Goal: Find specific page/section: Find specific page/section

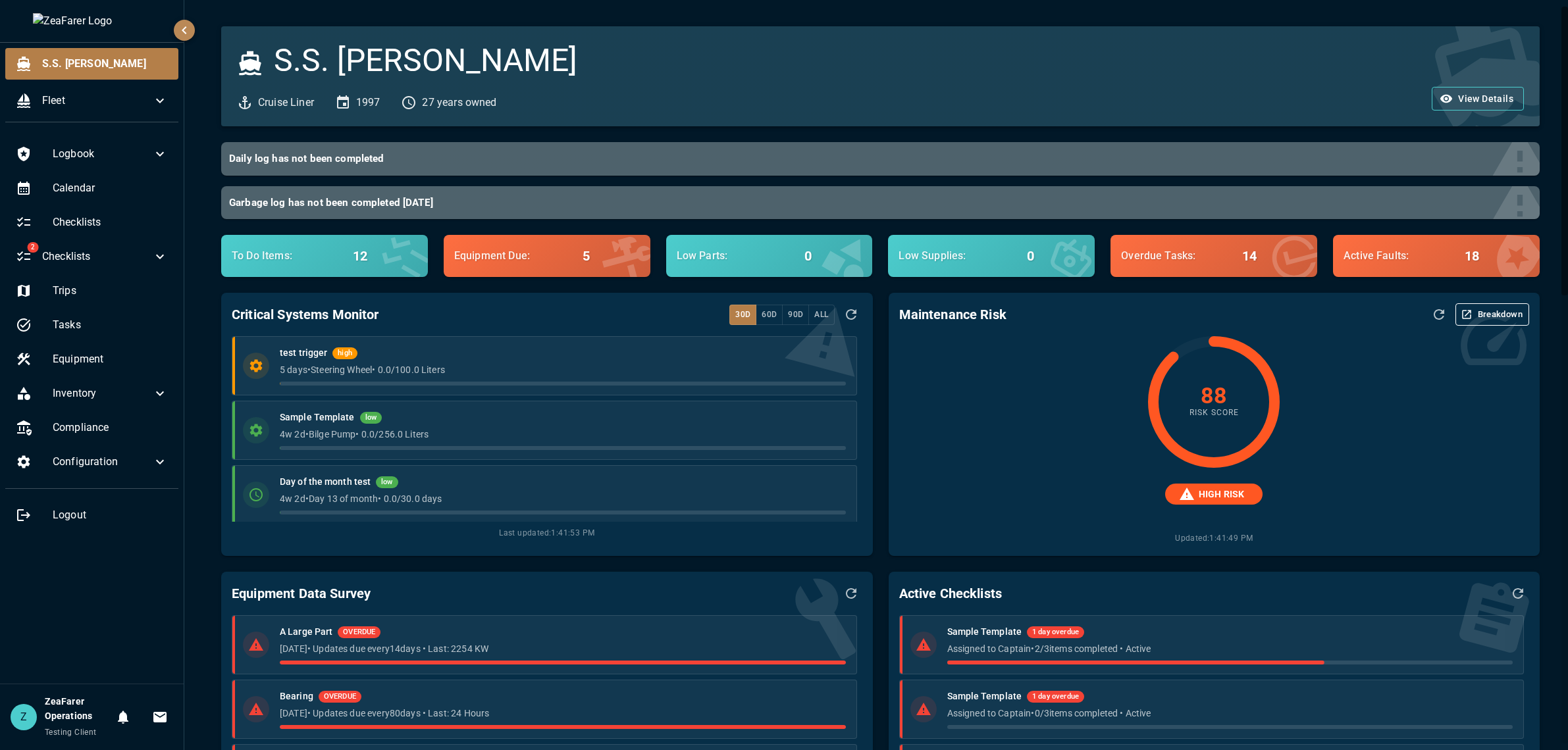
scroll to position [133, 0]
click at [93, 601] on div "Logbook Calendar Checklists 2 Checklists Trips Tasks Equipment Inventory Compli…" at bounding box center [92, 408] width 184 height 551
click at [57, 67] on span "S.S. [PERSON_NAME]" at bounding box center [104, 63] width 126 height 16
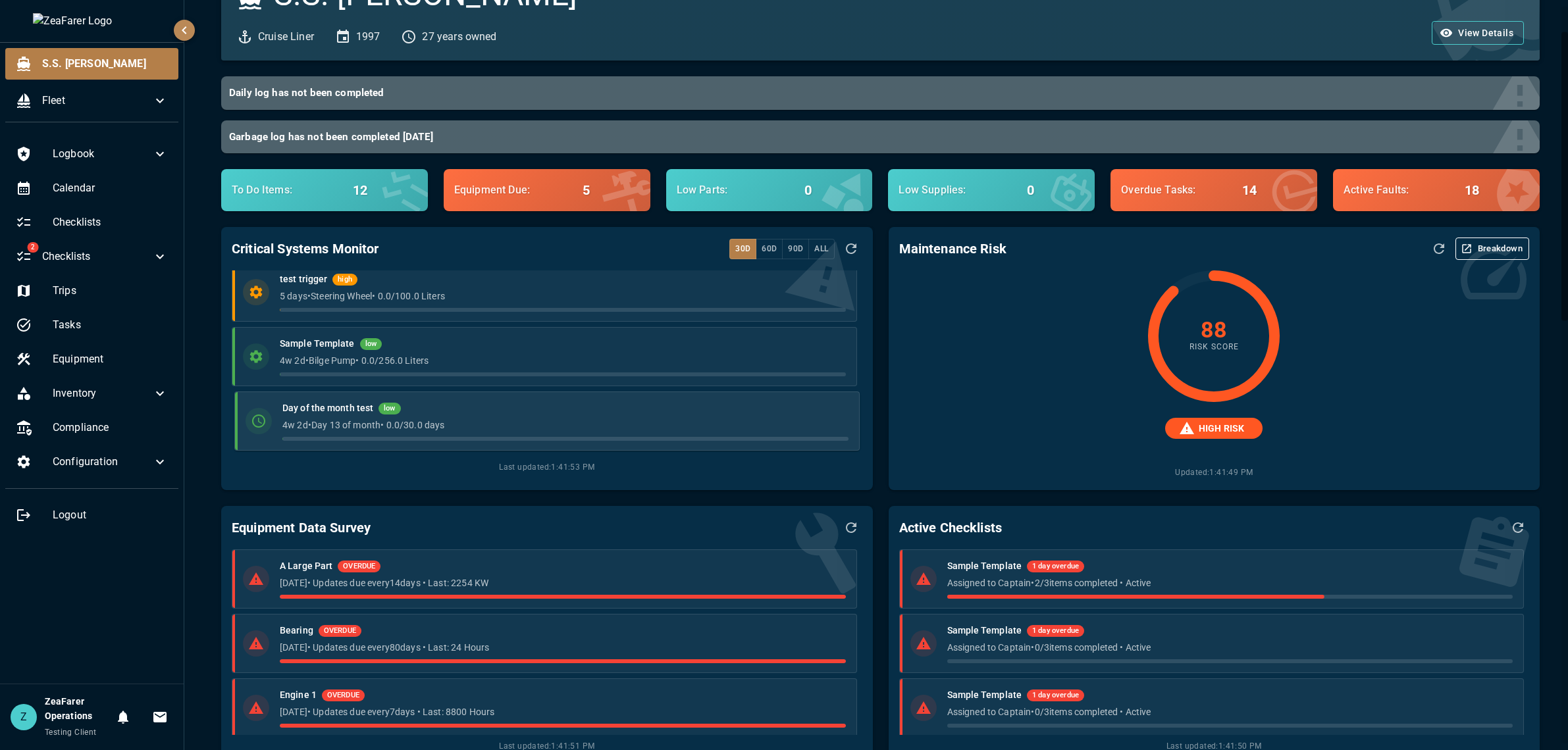
scroll to position [0, 0]
click at [207, 566] on div "Equipment Data Survey A Large Part OVERDUE [DATE] • Updates due every 14 days •…" at bounding box center [539, 630] width 667 height 279
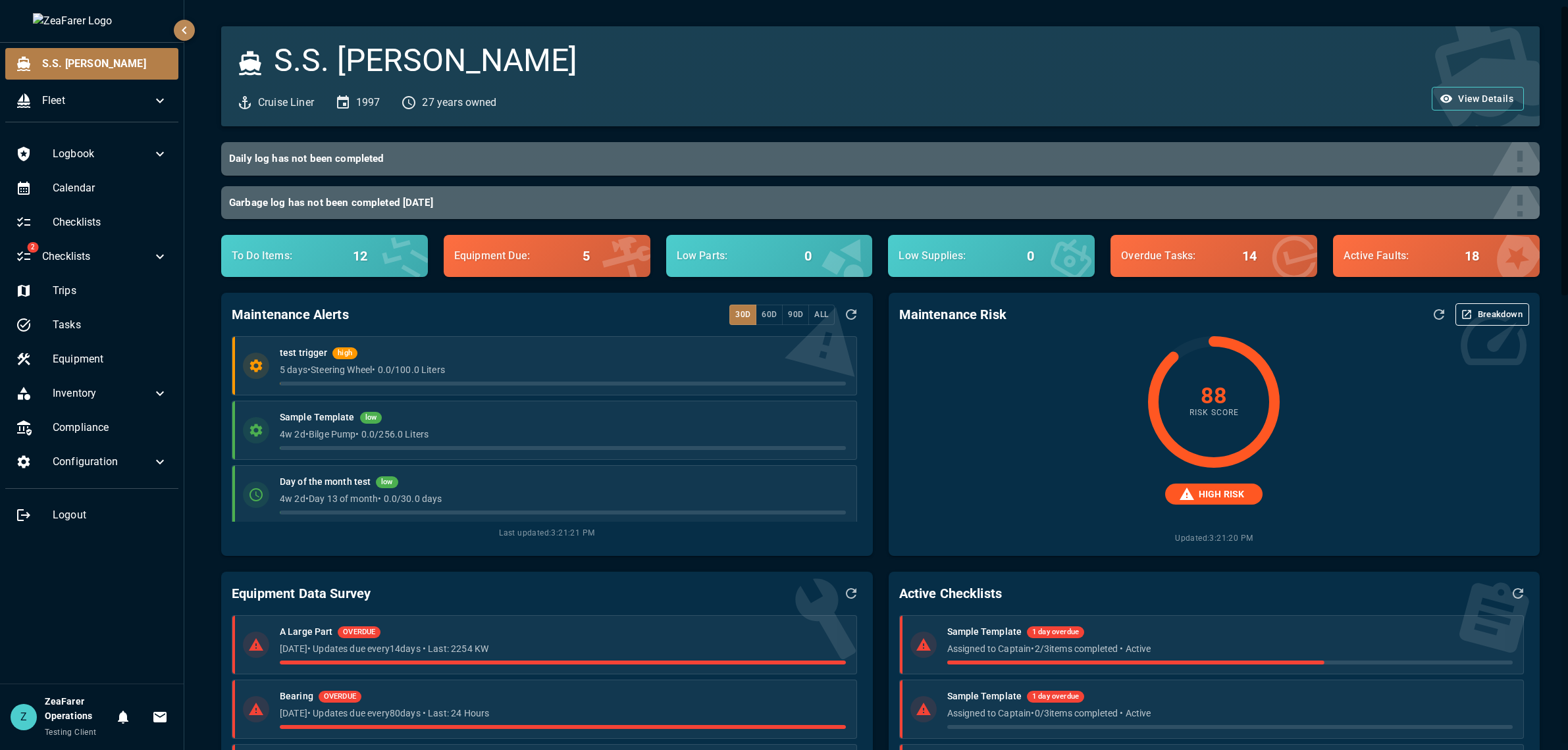
click at [1565, 296] on div at bounding box center [1565, 151] width 7 height 289
click at [510, 369] on p "5 days • Steering Wheel • 0.0 / 100.0 Liters" at bounding box center [565, 370] width 566 height 13
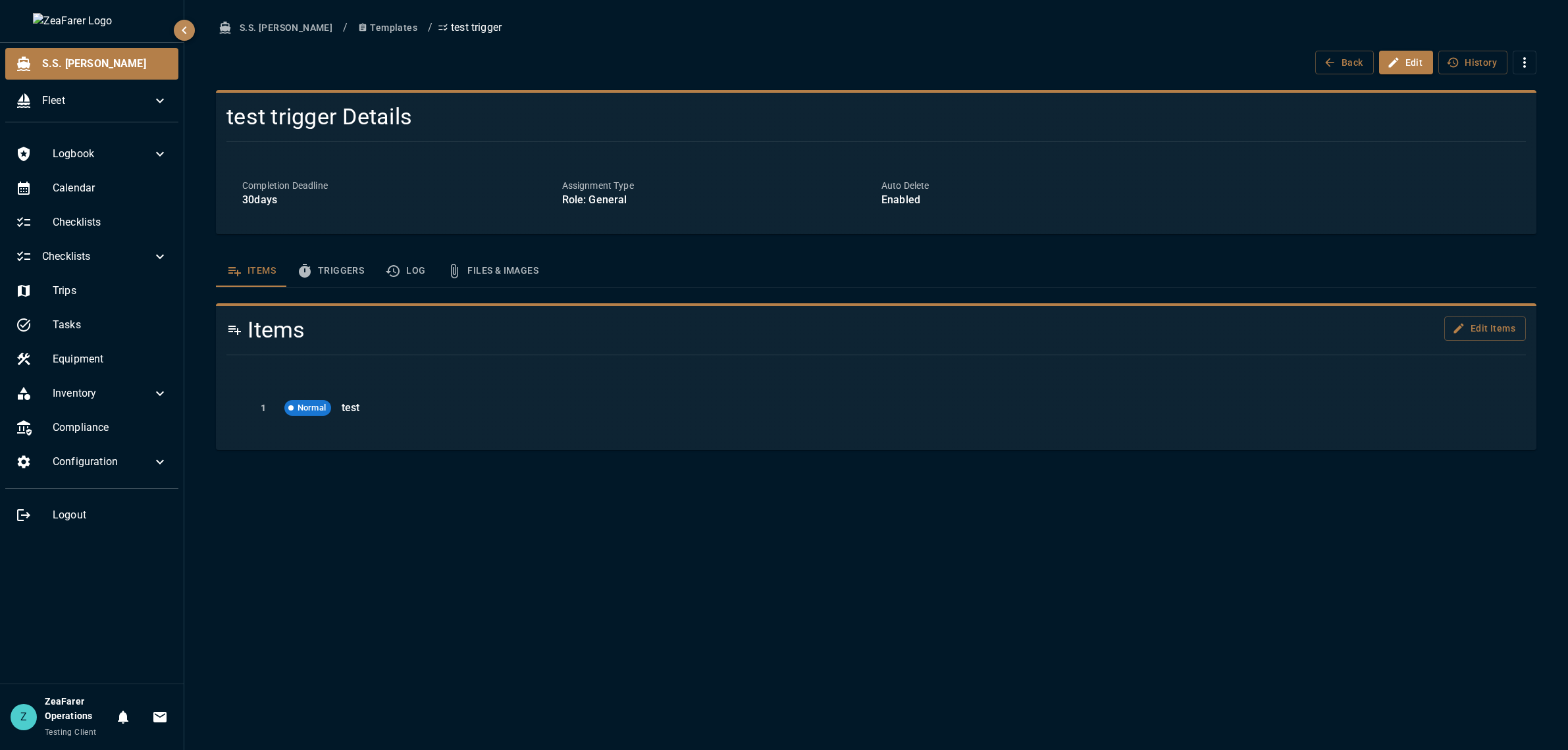
click at [327, 277] on button "Triggers" at bounding box center [331, 271] width 89 height 32
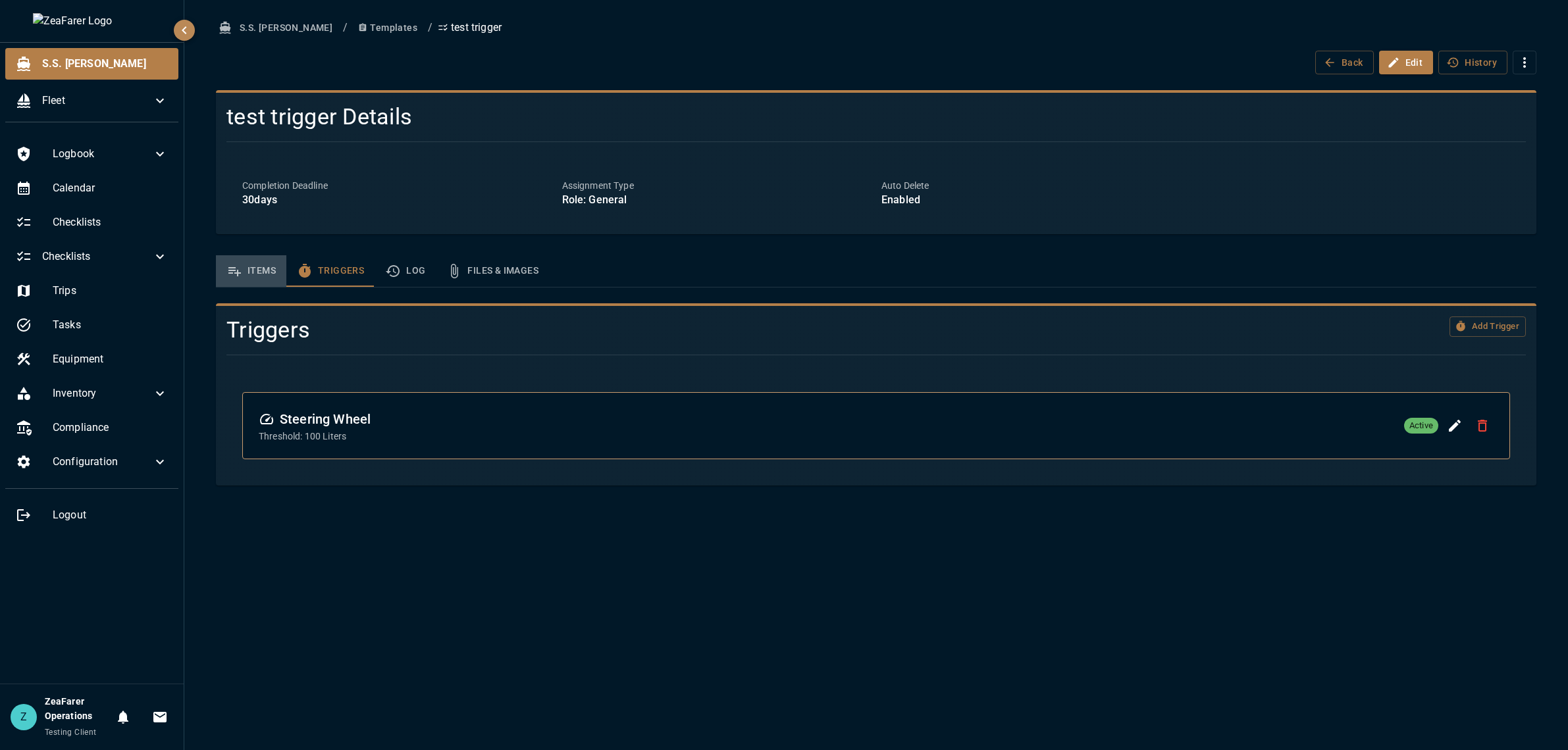
click at [254, 269] on button "Items" at bounding box center [251, 271] width 70 height 32
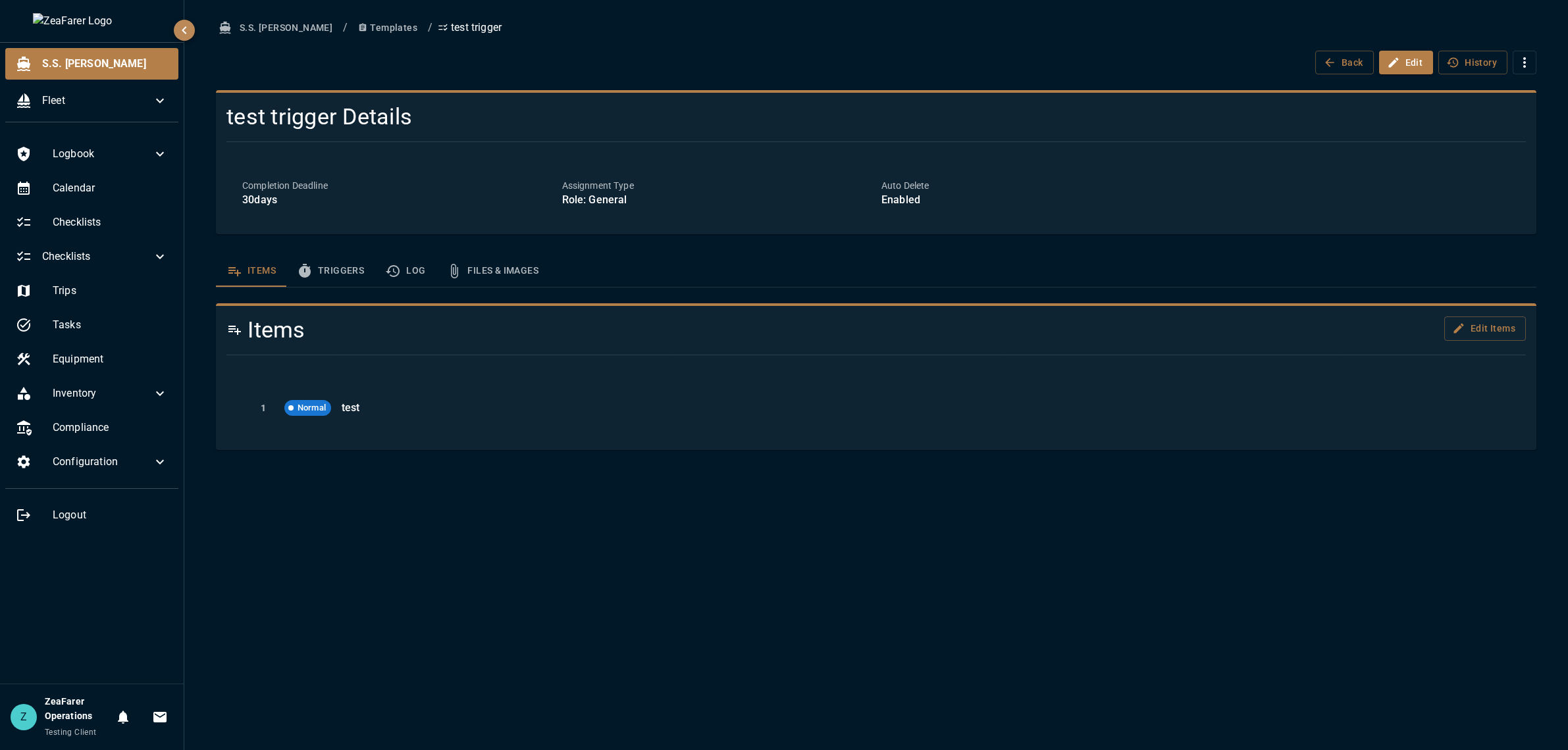
click at [97, 79] on ul "S.S. [PERSON_NAME]" at bounding box center [92, 88] width 184 height 90
click at [106, 67] on span "S.S. [PERSON_NAME]" at bounding box center [104, 63] width 126 height 16
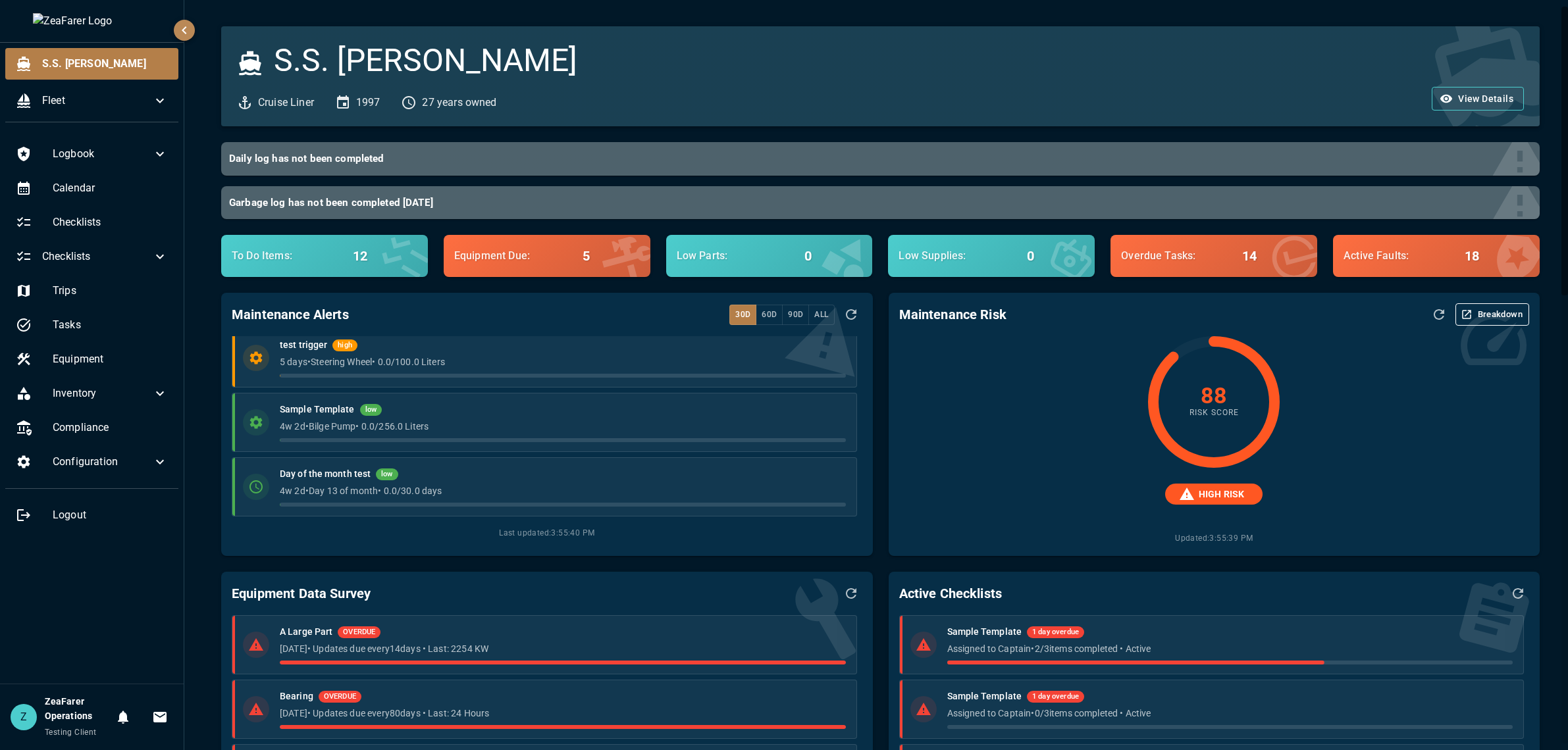
click at [791, 318] on button "90d" at bounding box center [795, 315] width 27 height 20
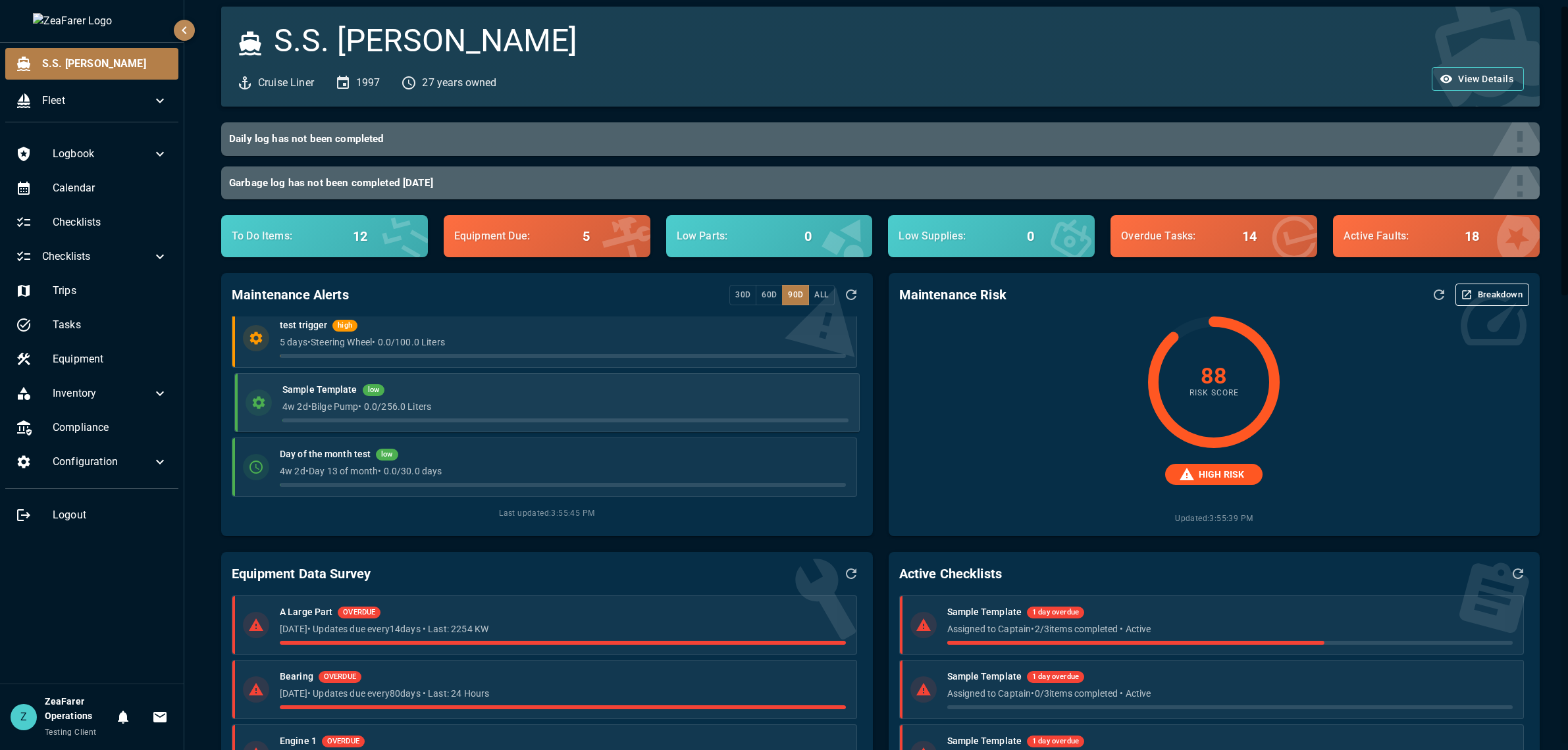
scroll to position [66, 0]
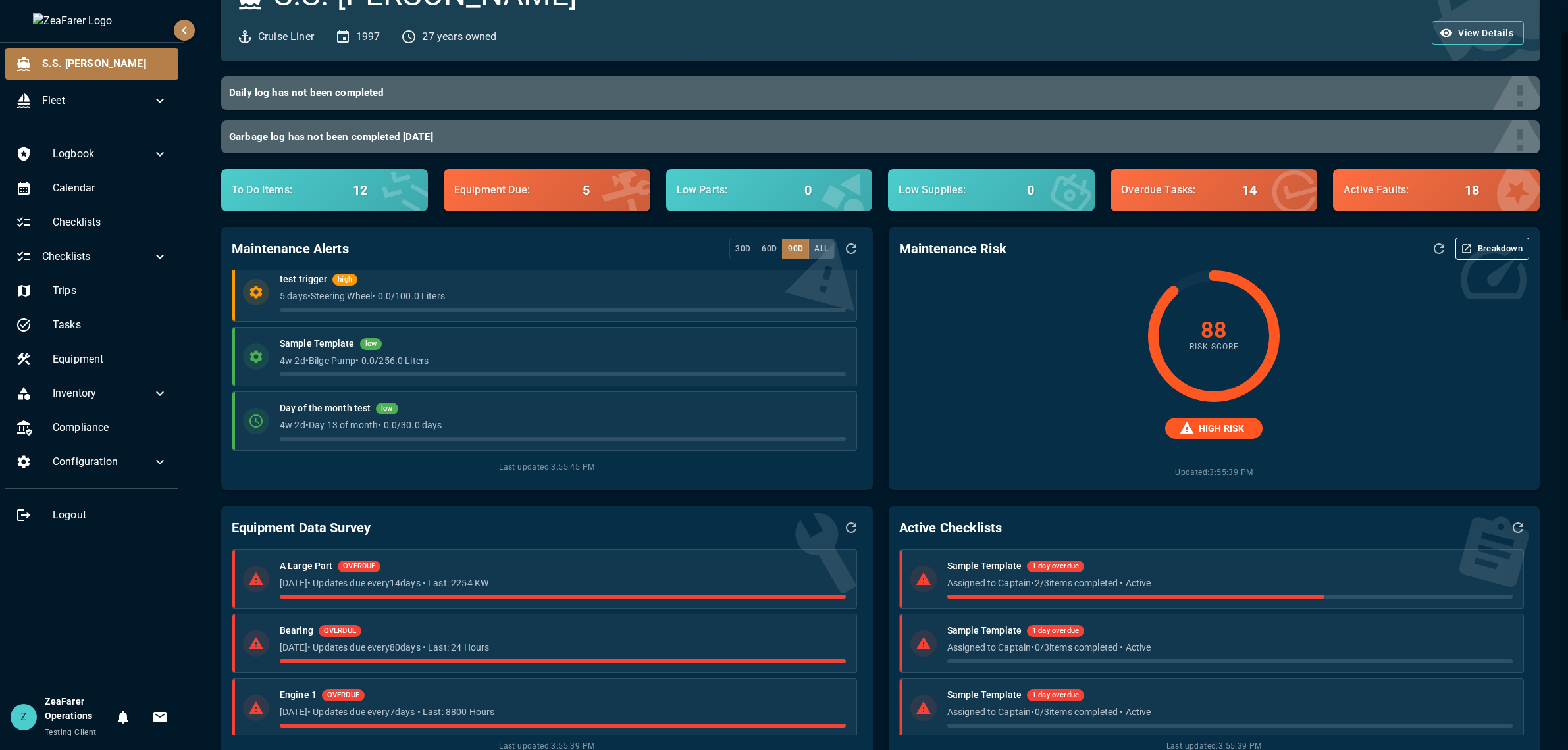
click at [809, 251] on button "All" at bounding box center [821, 249] width 26 height 20
click at [748, 253] on button "30d" at bounding box center [743, 249] width 27 height 20
